Goal: Information Seeking & Learning: Learn about a topic

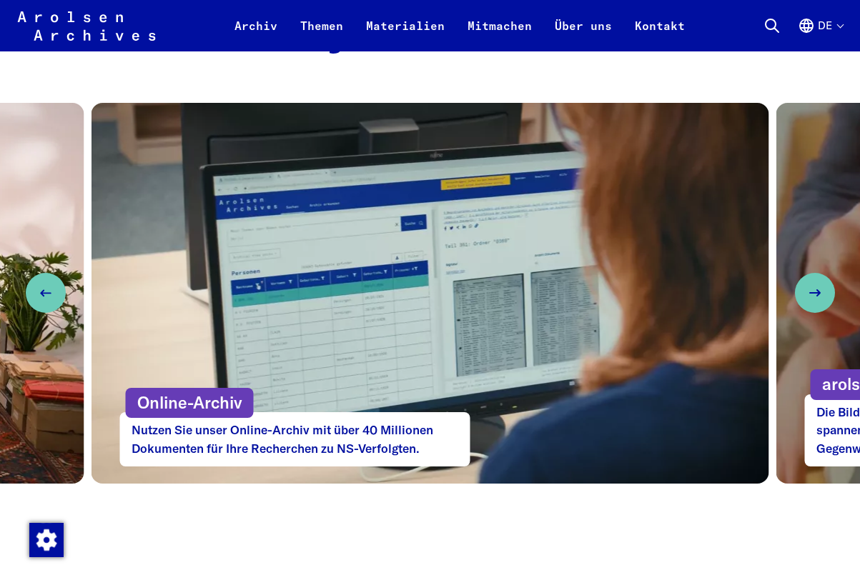
scroll to position [680, 0]
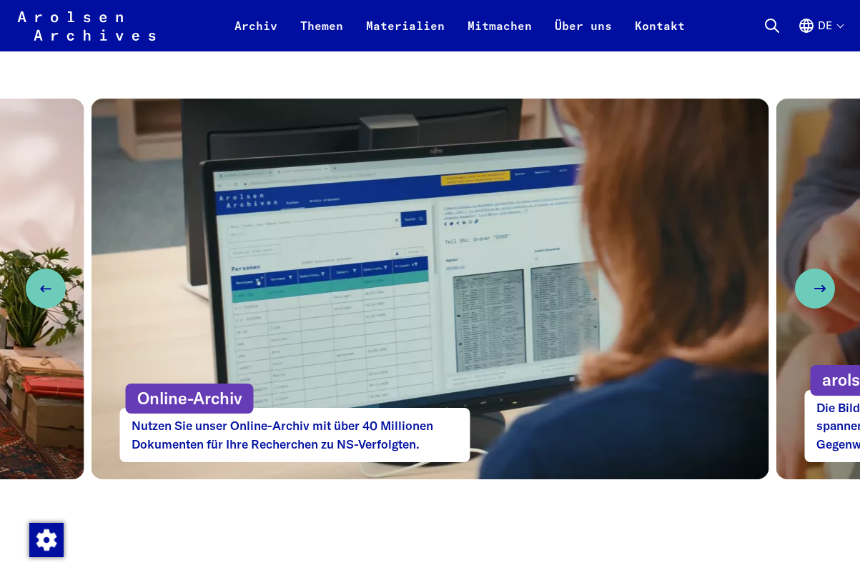
click at [814, 288] on icon "Next slide" at bounding box center [819, 288] width 17 height 17
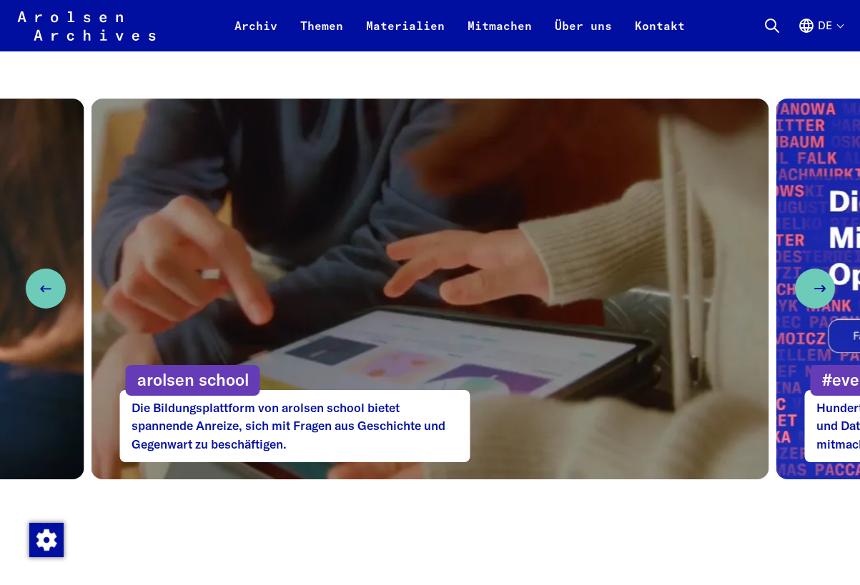
click at [815, 288] on use "Next slide" at bounding box center [820, 289] width 10 height 6
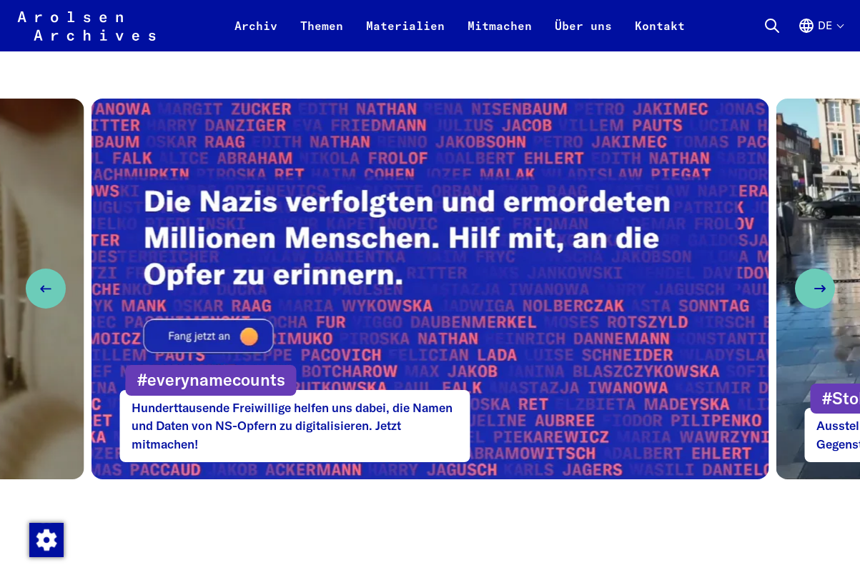
click at [815, 288] on use "Next slide" at bounding box center [820, 289] width 10 height 6
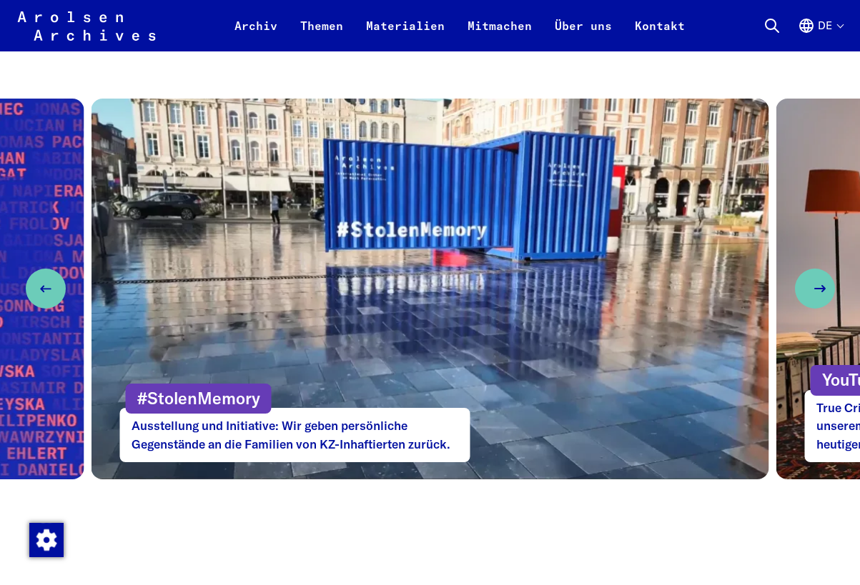
click at [815, 288] on use "Next slide" at bounding box center [820, 289] width 10 height 6
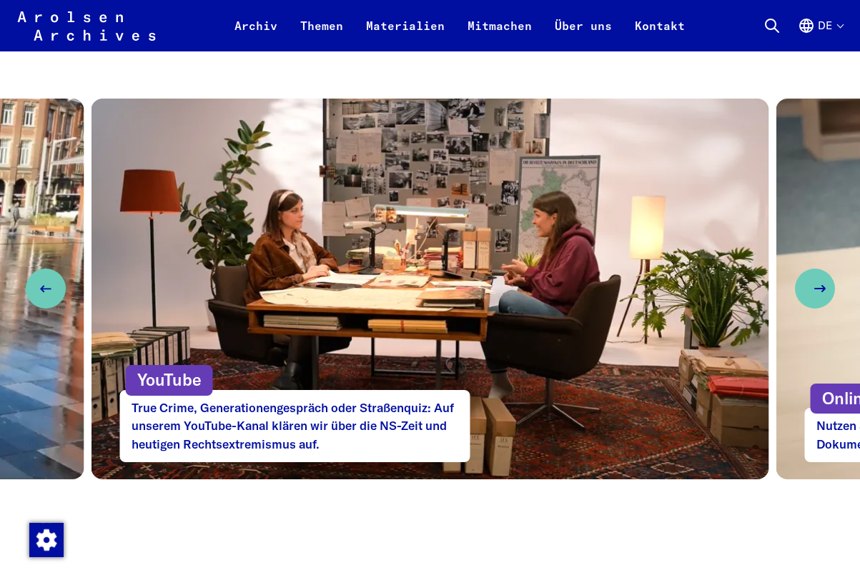
click at [815, 288] on use "Next slide" at bounding box center [820, 289] width 10 height 6
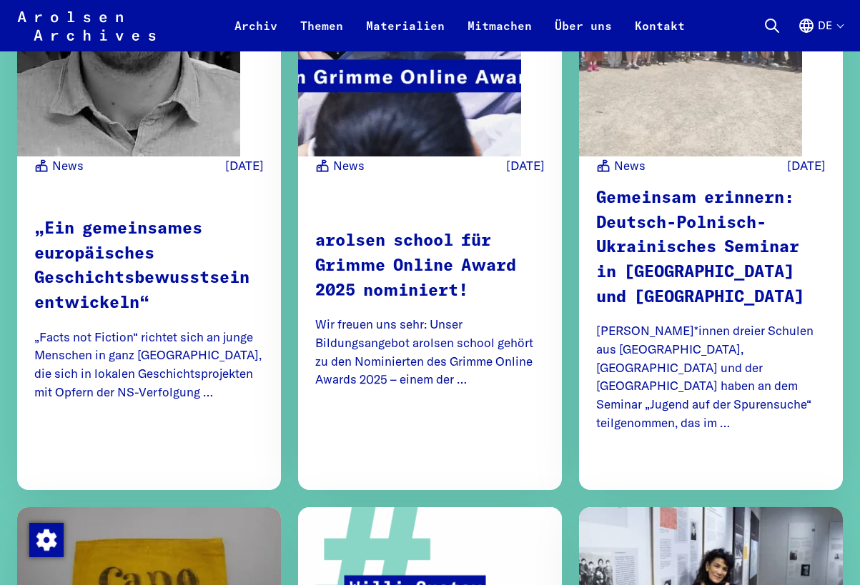
scroll to position [2572, 0]
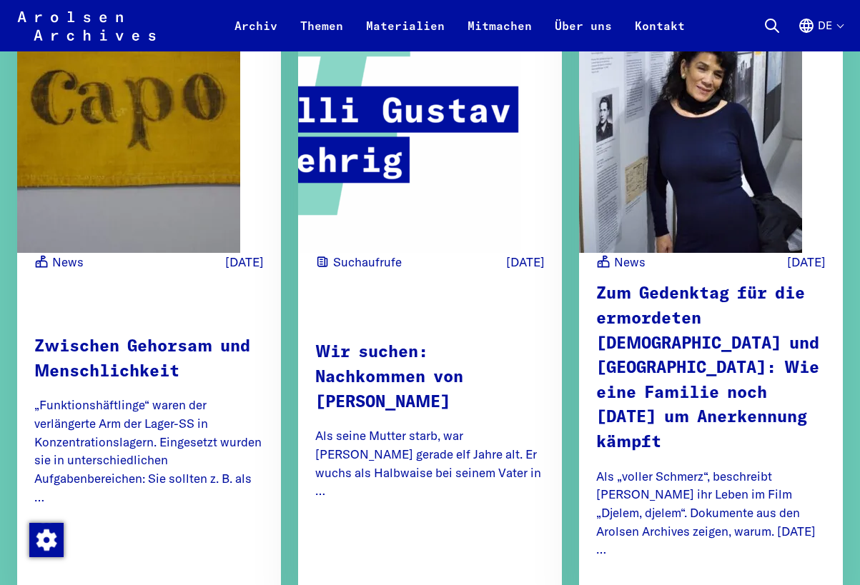
scroll to position [3299, 0]
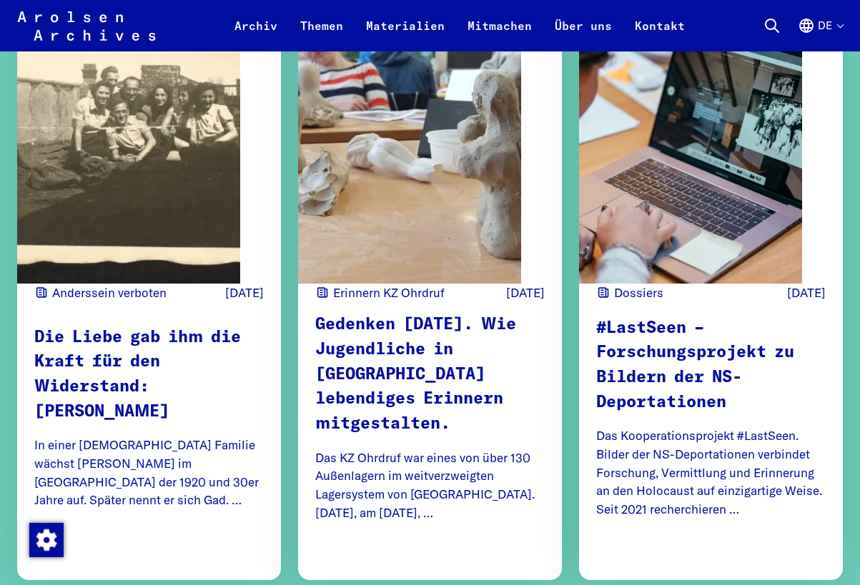
scroll to position [5622, 0]
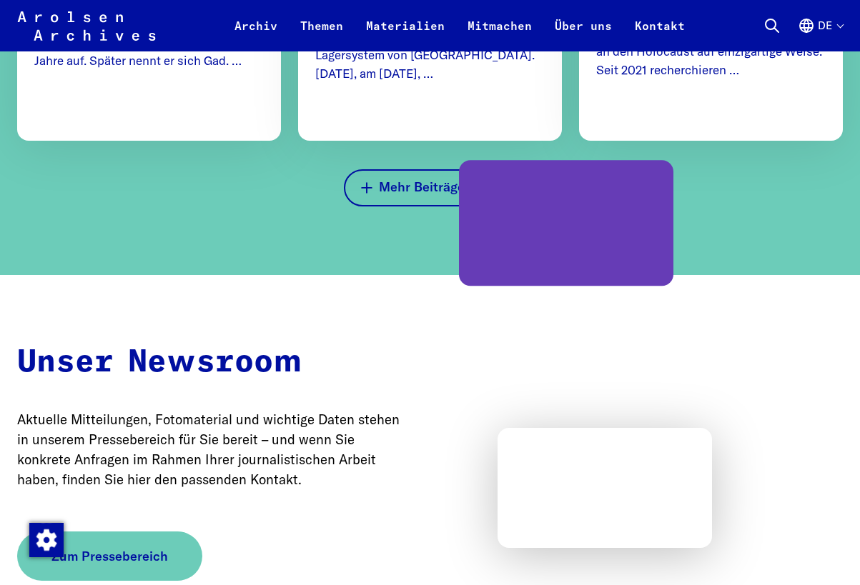
scroll to position [6060, 0]
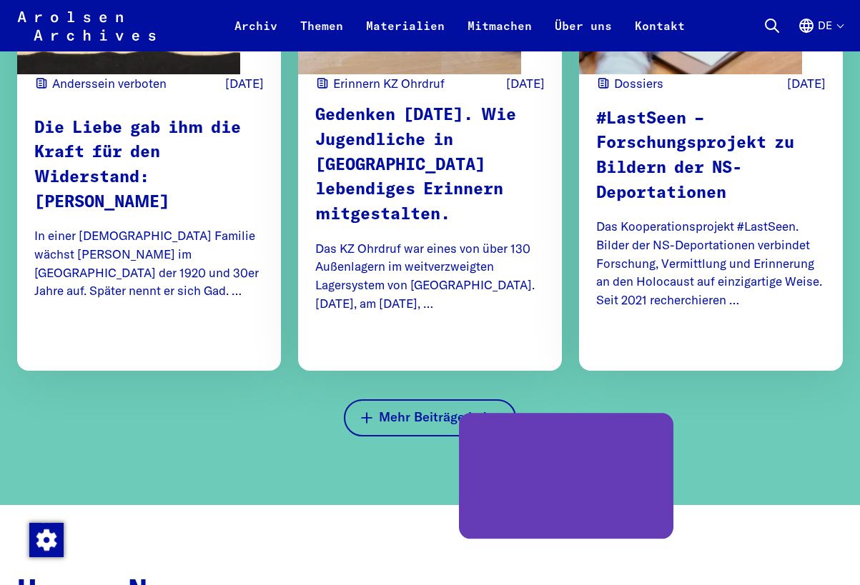
scroll to position [5830, 0]
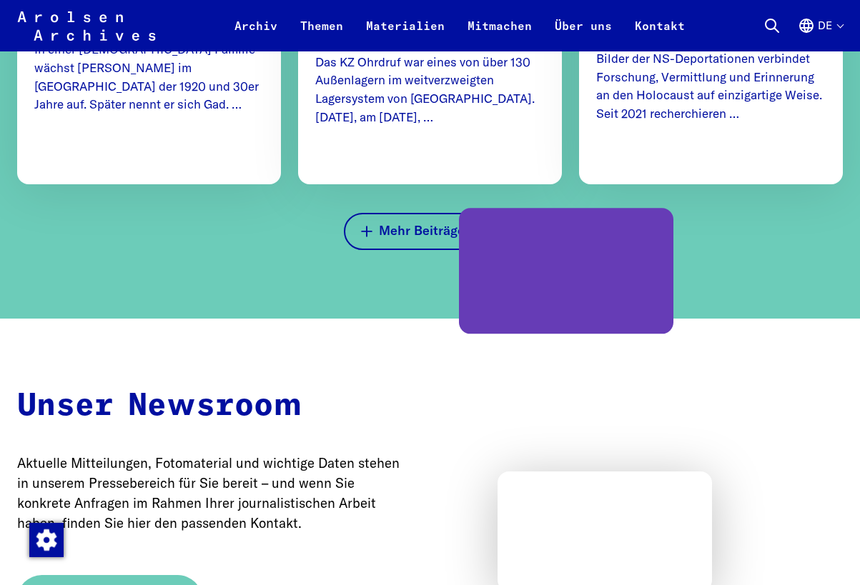
scroll to position [6016, 0]
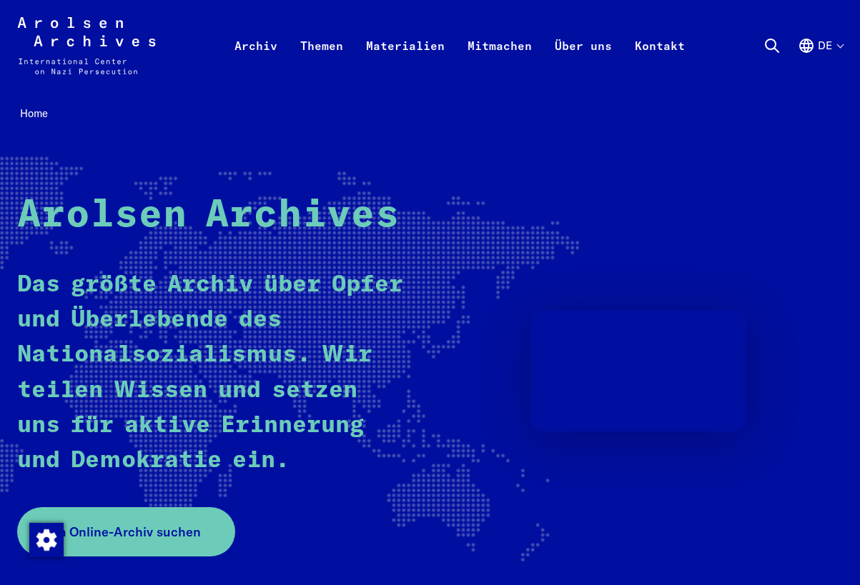
scroll to position [0, 0]
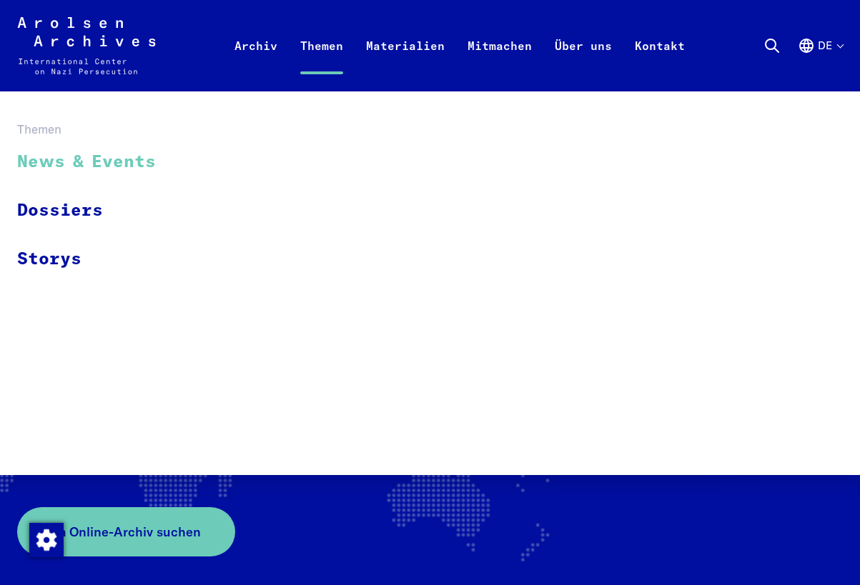
click at [89, 172] on link "News & Events" at bounding box center [95, 163] width 157 height 48
